Goal: Transaction & Acquisition: Book appointment/travel/reservation

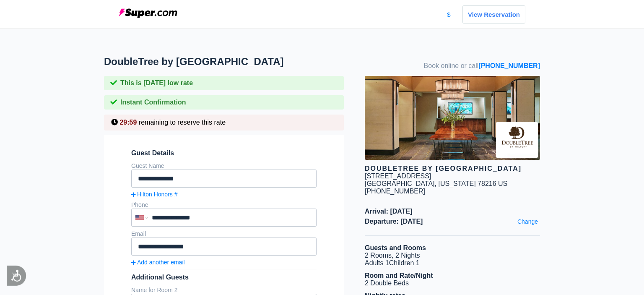
scroll to position [310, 0]
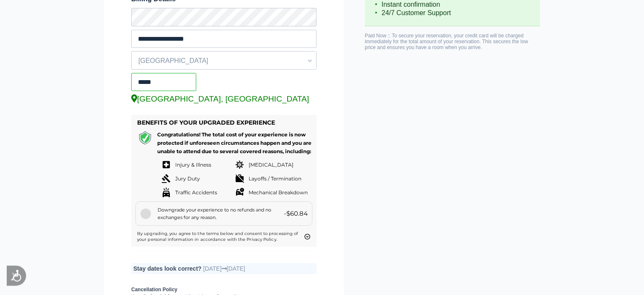
scroll to position [532, 0]
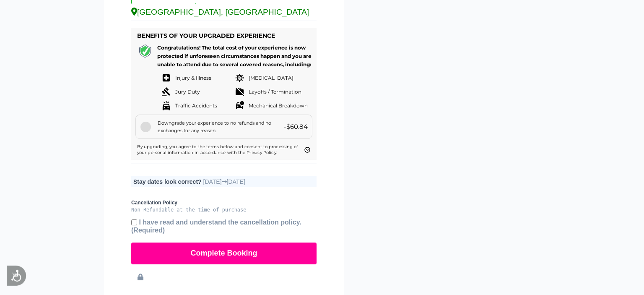
click at [146, 132] on div at bounding box center [146, 127] width 10 height 10
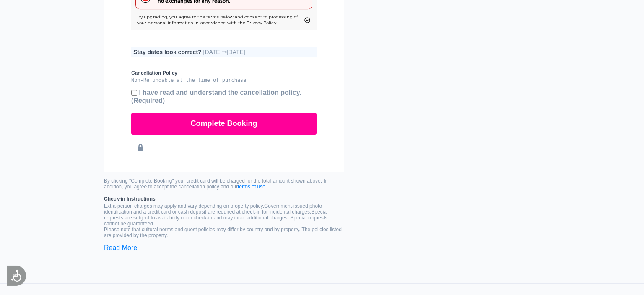
scroll to position [665, 0]
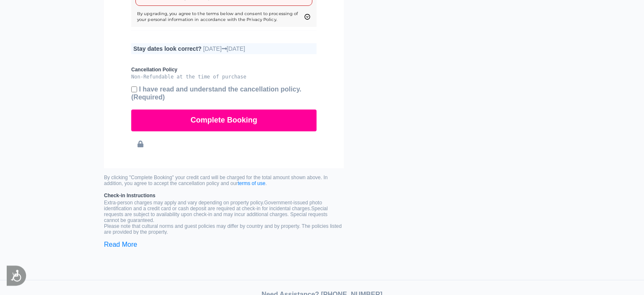
click at [228, 131] on button "Complete Booking" at bounding box center [223, 121] width 185 height 22
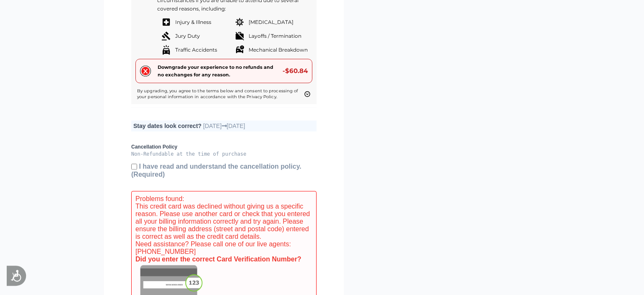
scroll to position [764, 0]
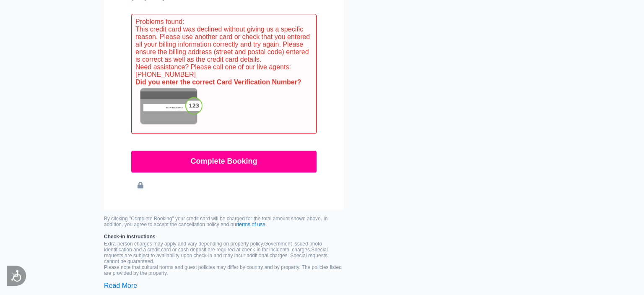
click at [288, 172] on button "Complete Booking" at bounding box center [223, 162] width 185 height 22
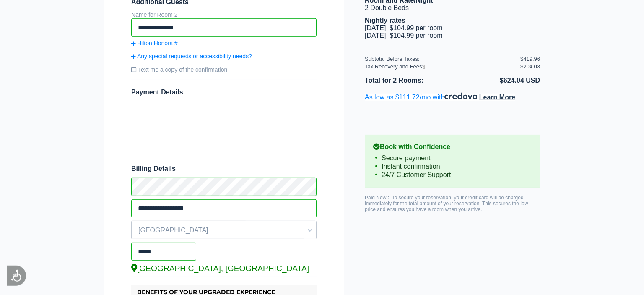
scroll to position [366, 0]
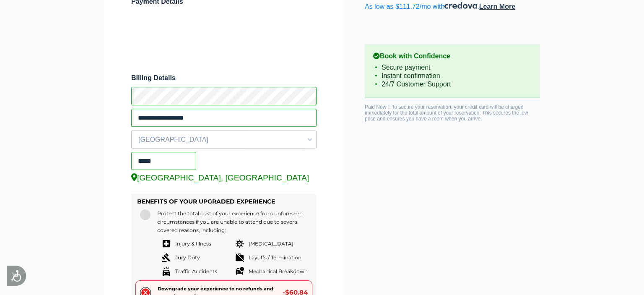
click at [330, 35] on form "**********" at bounding box center [224, 188] width 240 height 839
click at [333, 93] on form "**********" at bounding box center [224, 188] width 240 height 839
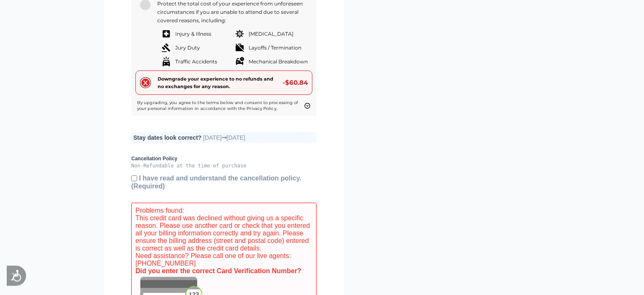
scroll to position [902, 0]
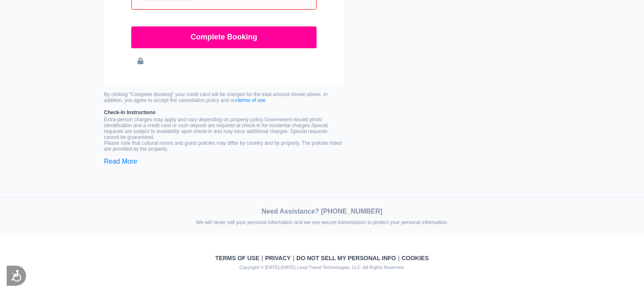
click at [274, 36] on button "Complete Booking" at bounding box center [223, 37] width 185 height 22
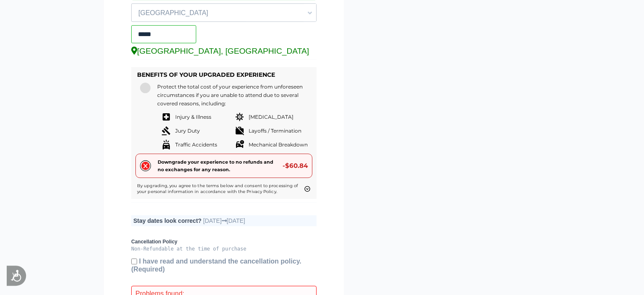
scroll to position [487, 0]
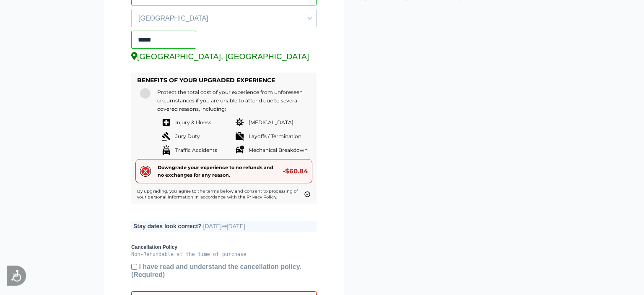
click at [146, 99] on div at bounding box center [145, 93] width 10 height 10
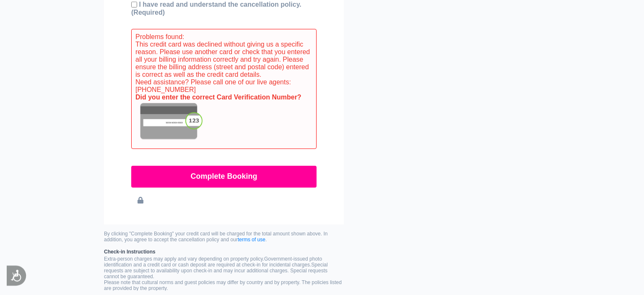
scroll to position [628, 0]
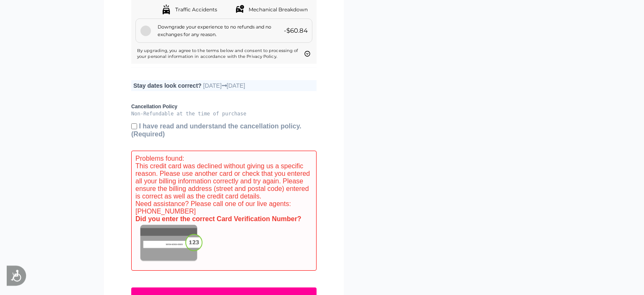
click at [149, 36] on div at bounding box center [146, 31] width 10 height 10
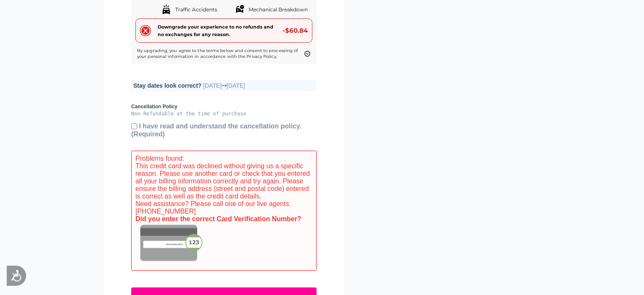
scroll to position [619, 0]
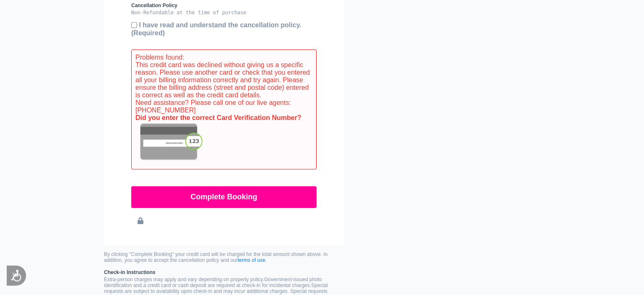
scroll to position [752, 0]
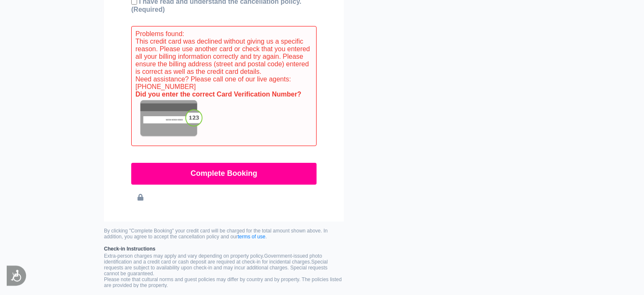
click at [271, 183] on button "Complete Booking" at bounding box center [223, 174] width 185 height 22
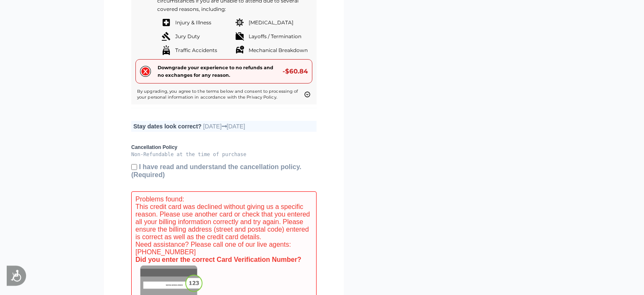
scroll to position [720, 0]
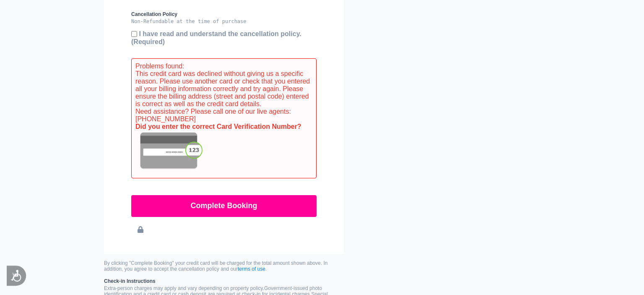
click at [224, 216] on button "Complete Booking" at bounding box center [223, 206] width 185 height 22
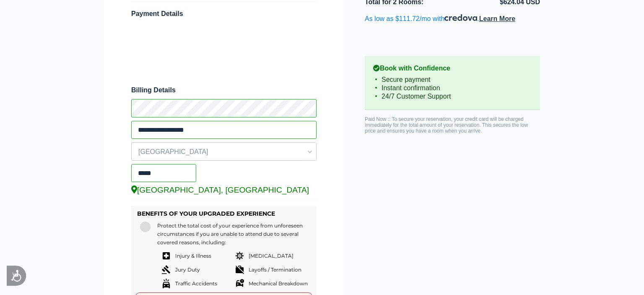
scroll to position [321, 0]
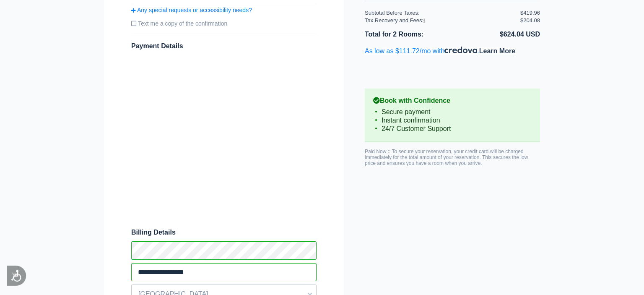
click at [318, 178] on form "**********" at bounding box center [224, 287] width 240 height 949
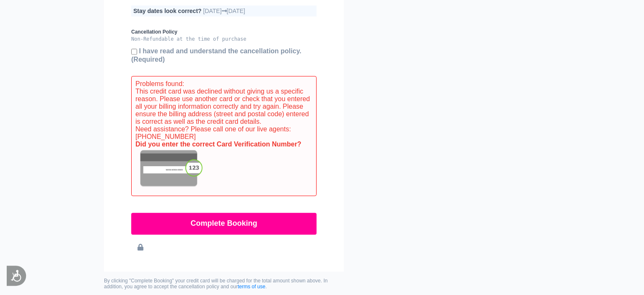
scroll to position [853, 0]
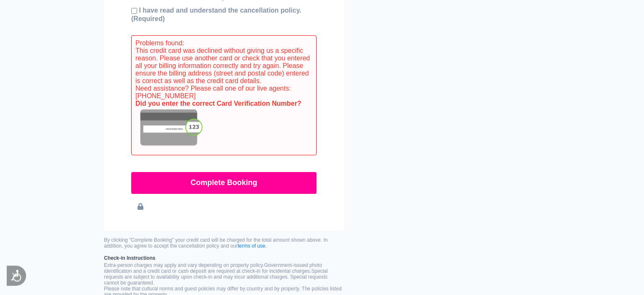
click at [247, 189] on button "Complete Booking" at bounding box center [223, 183] width 185 height 22
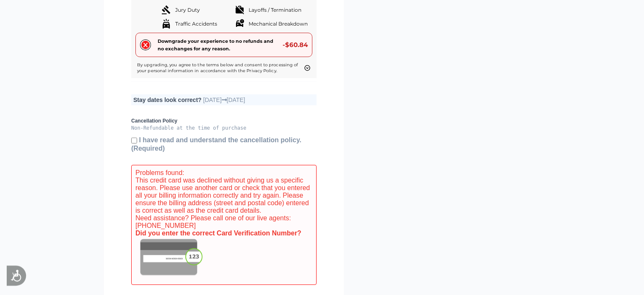
scroll to position [861, 0]
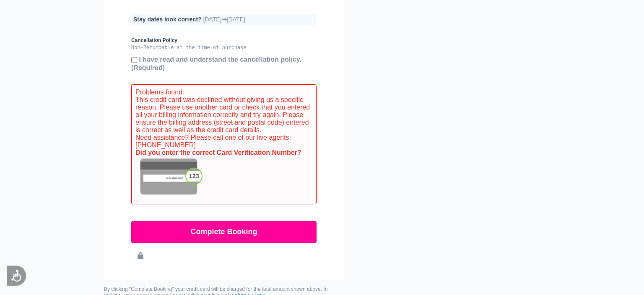
click at [254, 243] on button "Complete Booking" at bounding box center [223, 232] width 185 height 22
